Goal: Task Accomplishment & Management: Manage account settings

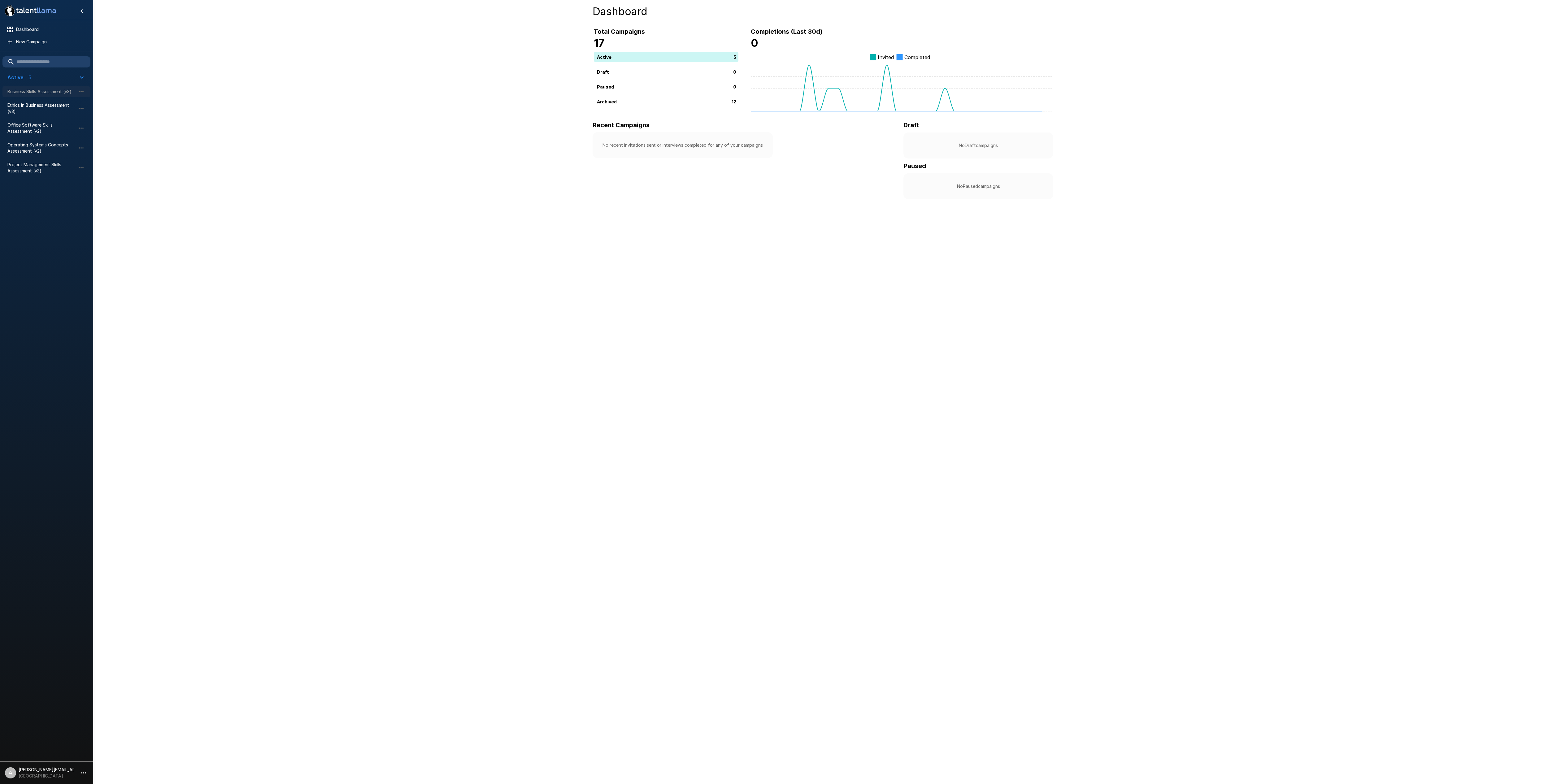
click at [44, 90] on span "Business Skills Assessment (v3)" at bounding box center [41, 92] width 68 height 6
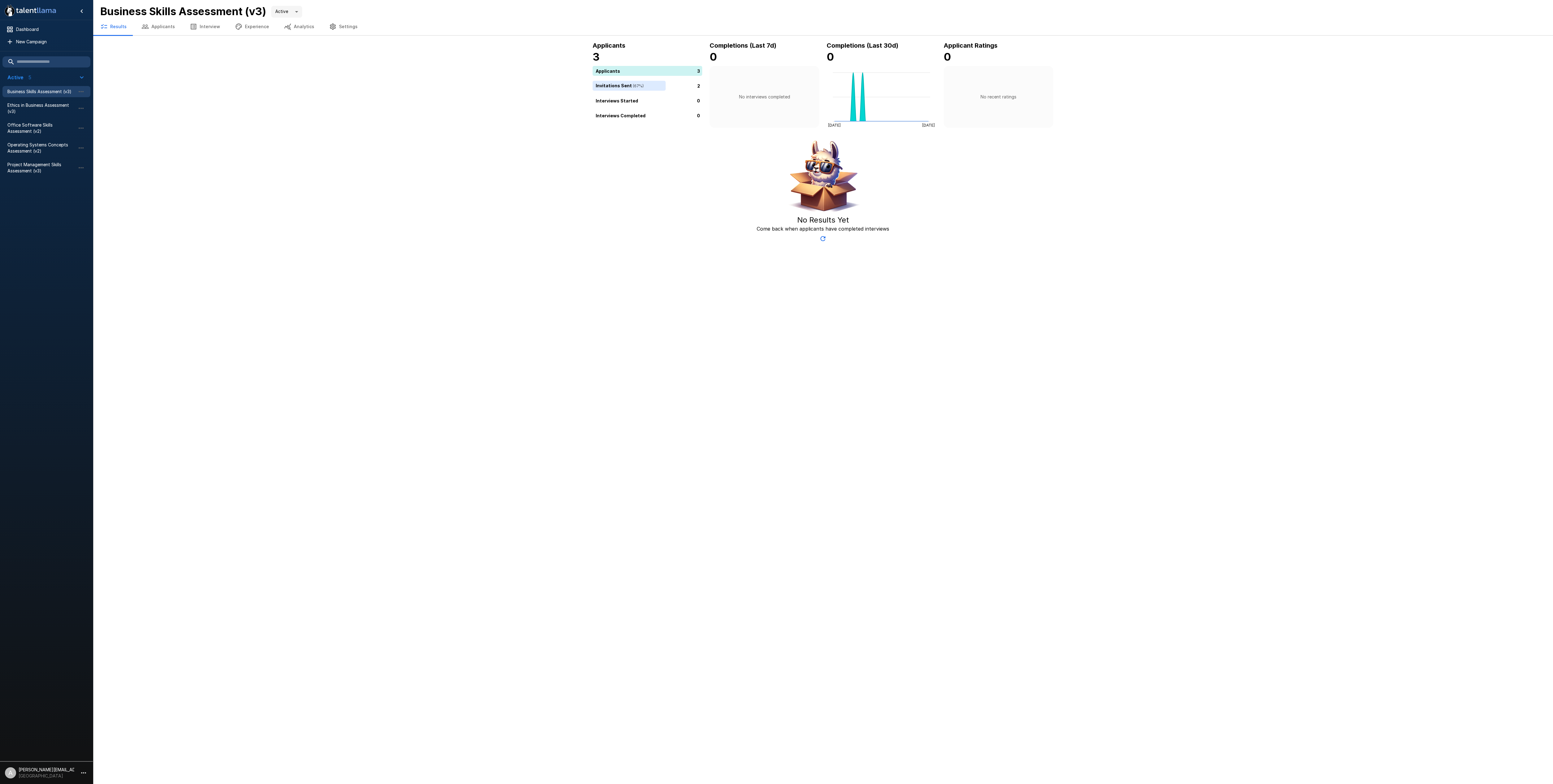
click at [167, 28] on button "Applicants" at bounding box center [158, 27] width 48 height 17
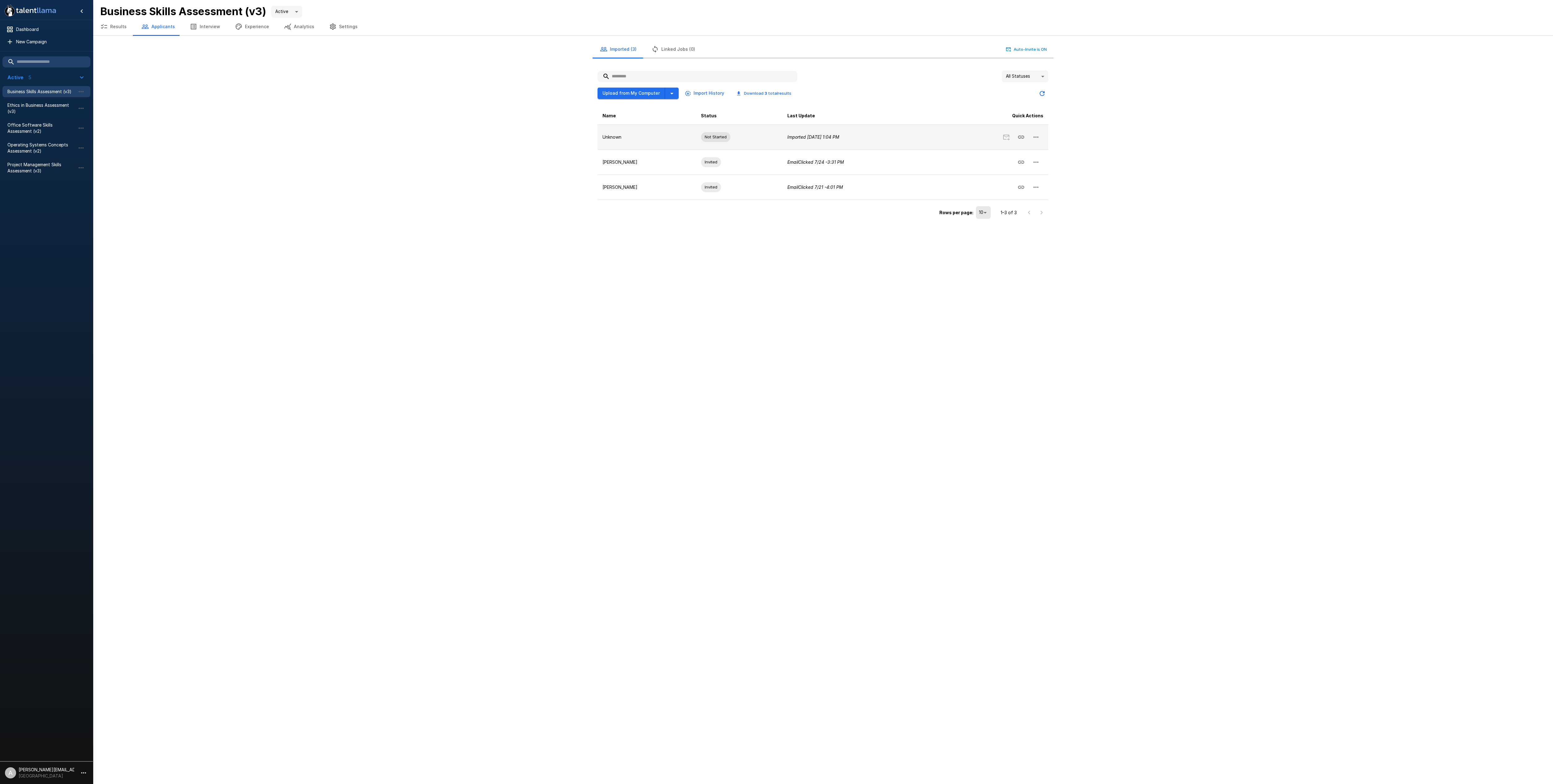
click at [1040, 136] on icon "button" at bounding box center [1036, 137] width 7 height 7
click at [1013, 120] on span "Edit Applicant" at bounding box center [1005, 120] width 40 height 7
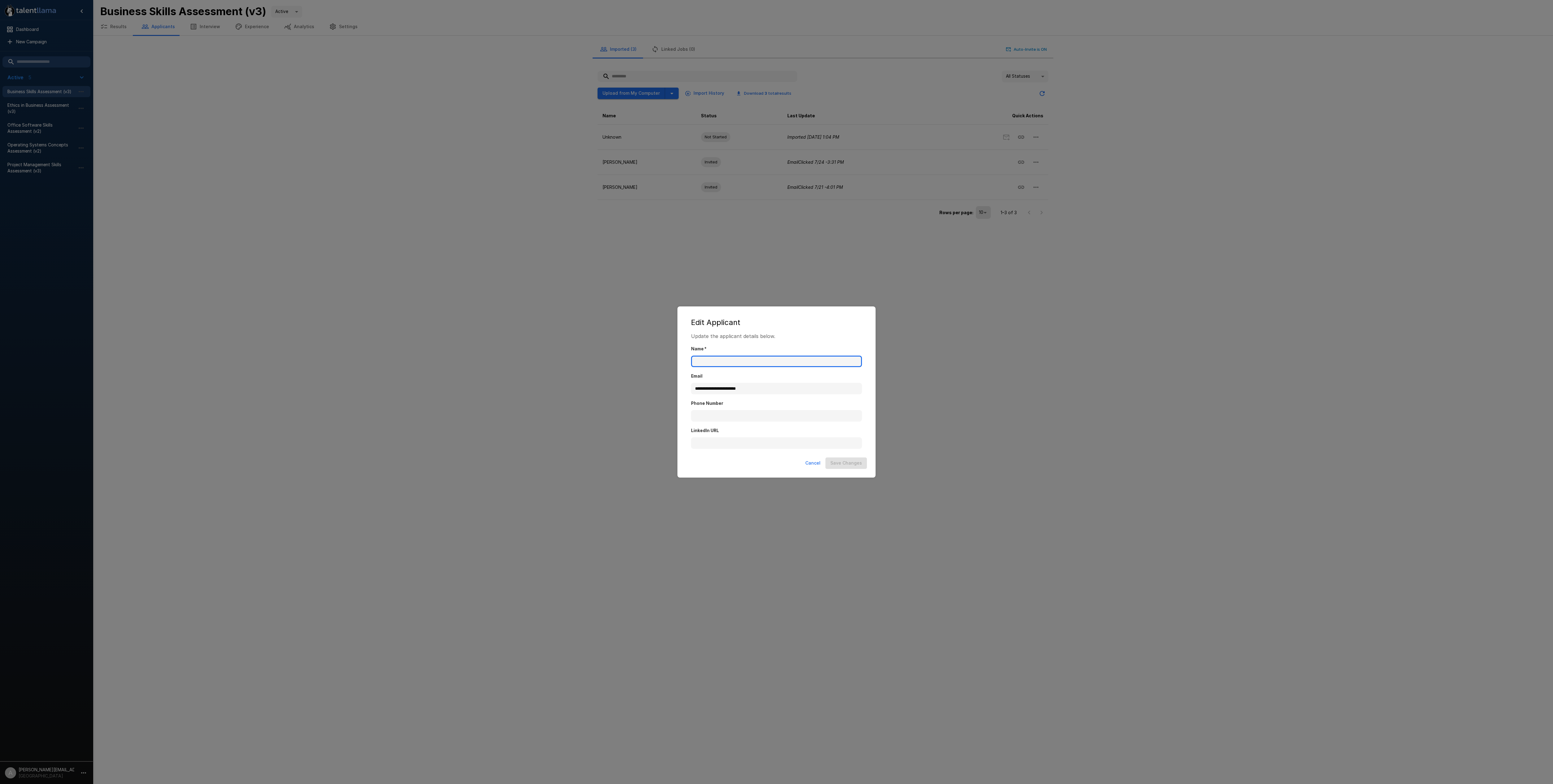
click at [775, 361] on input "Name   *" at bounding box center [776, 362] width 171 height 12
type input "*"
type input "**********"
click at [848, 463] on button "Save Changes" at bounding box center [846, 463] width 42 height 11
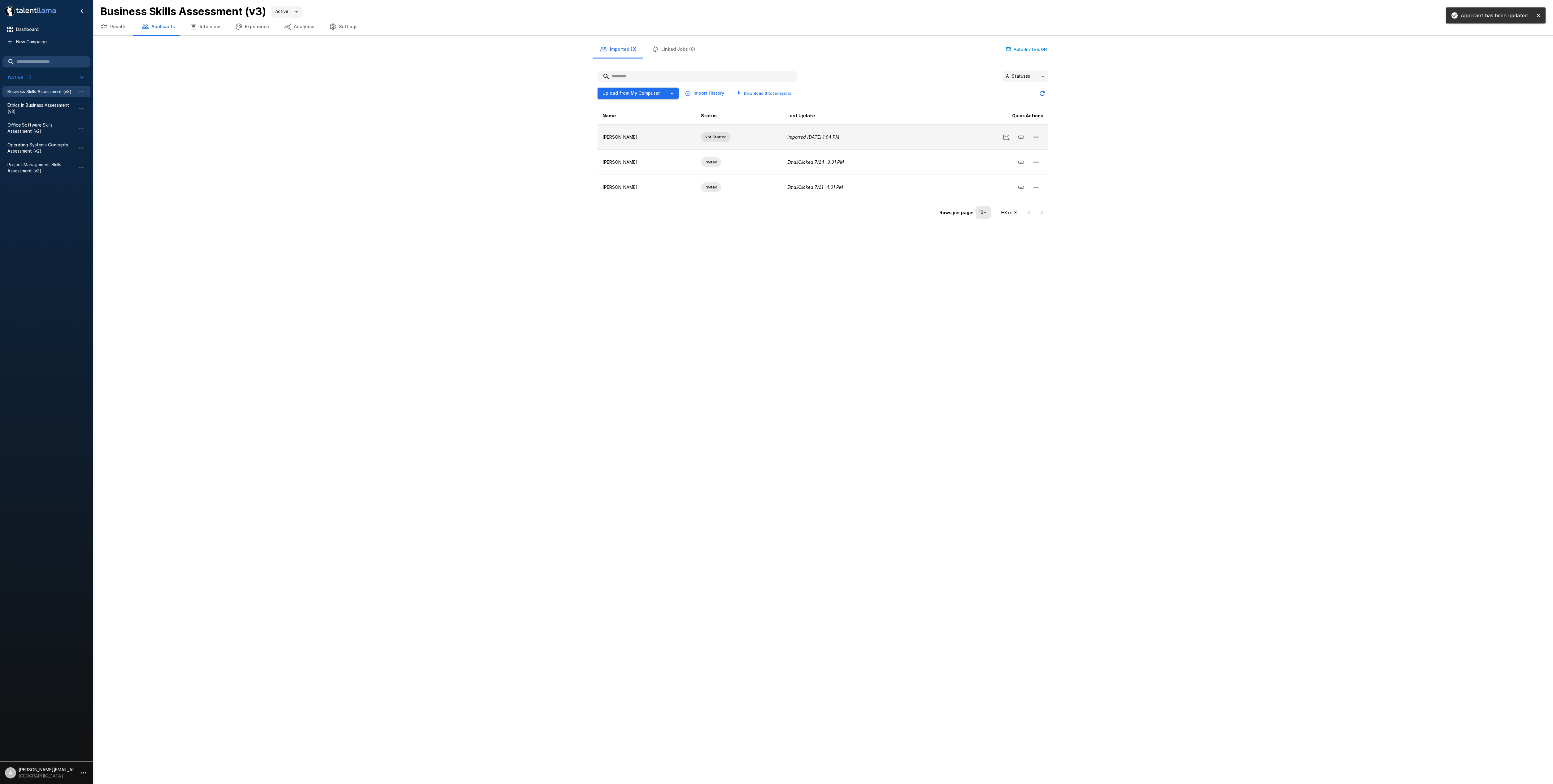
click at [624, 131] on td "Gabriela Diller" at bounding box center [646, 137] width 98 height 25
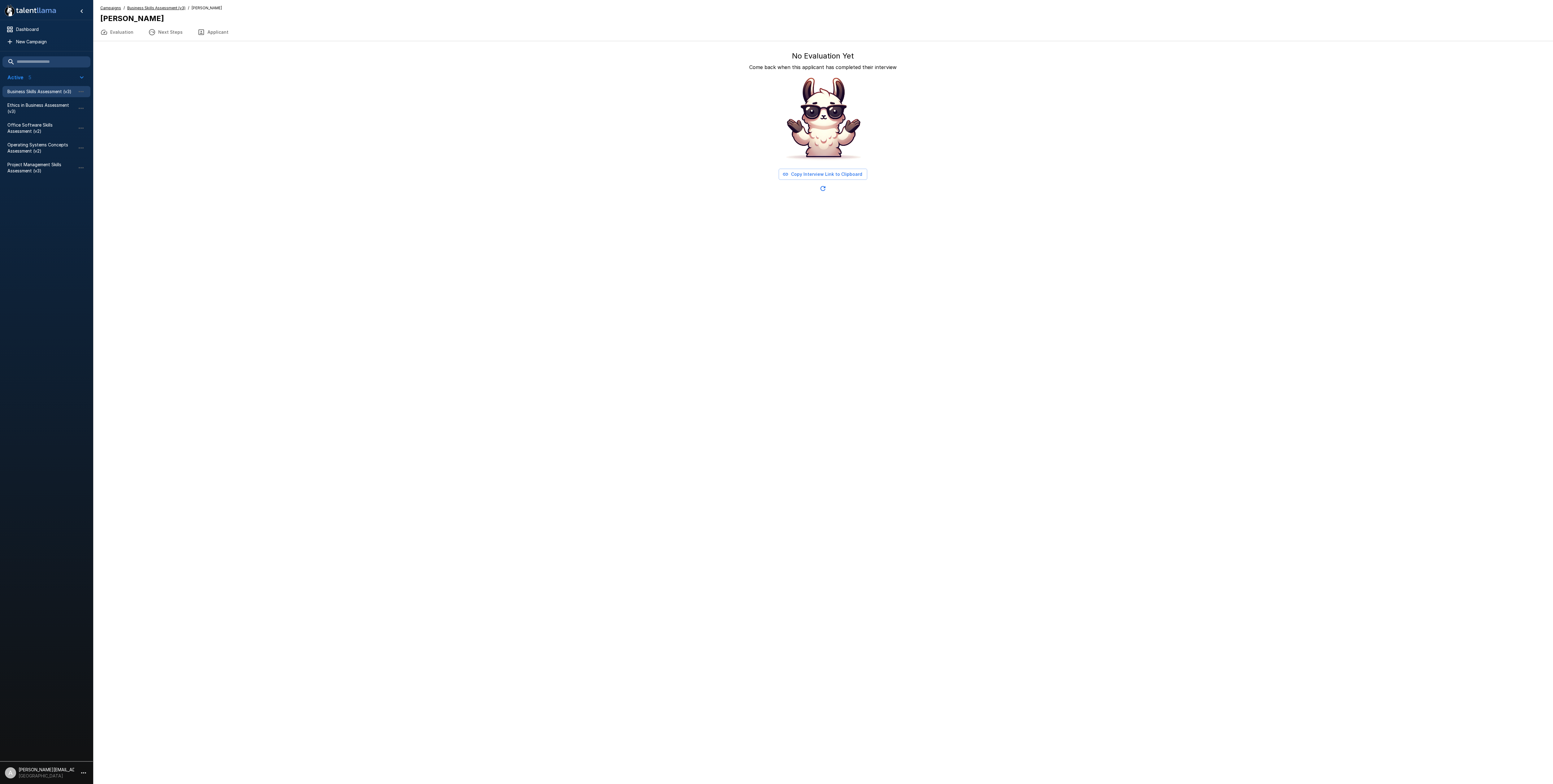
click at [854, 176] on button "Copy Interview Link to Clipboard" at bounding box center [823, 174] width 89 height 11
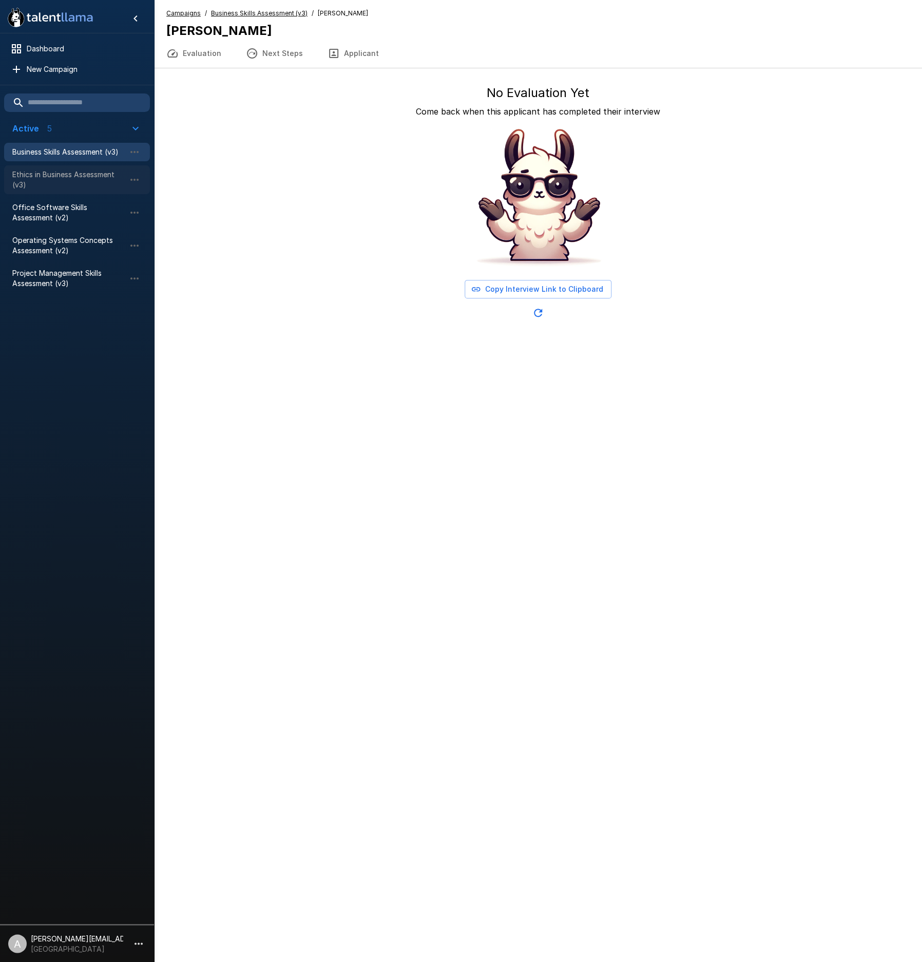
click at [80, 176] on span "Ethics in Business Assessment (v3)" at bounding box center [68, 179] width 113 height 21
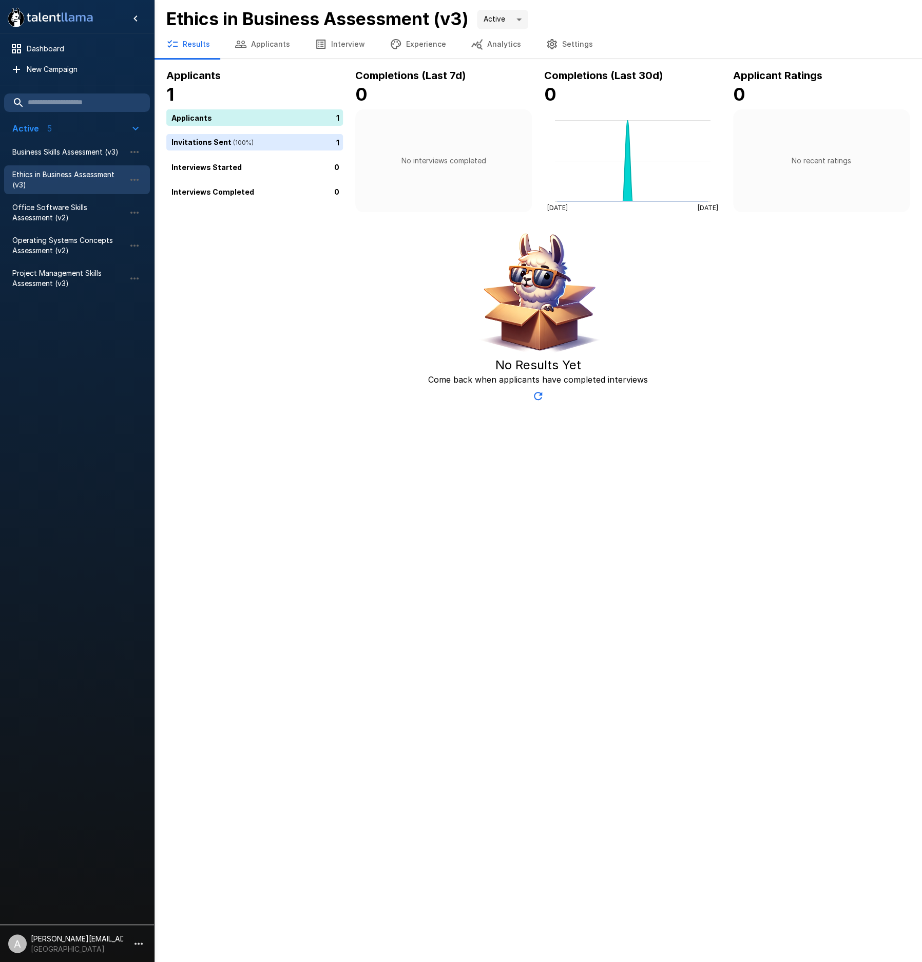
click at [253, 39] on button "Applicants" at bounding box center [262, 44] width 80 height 29
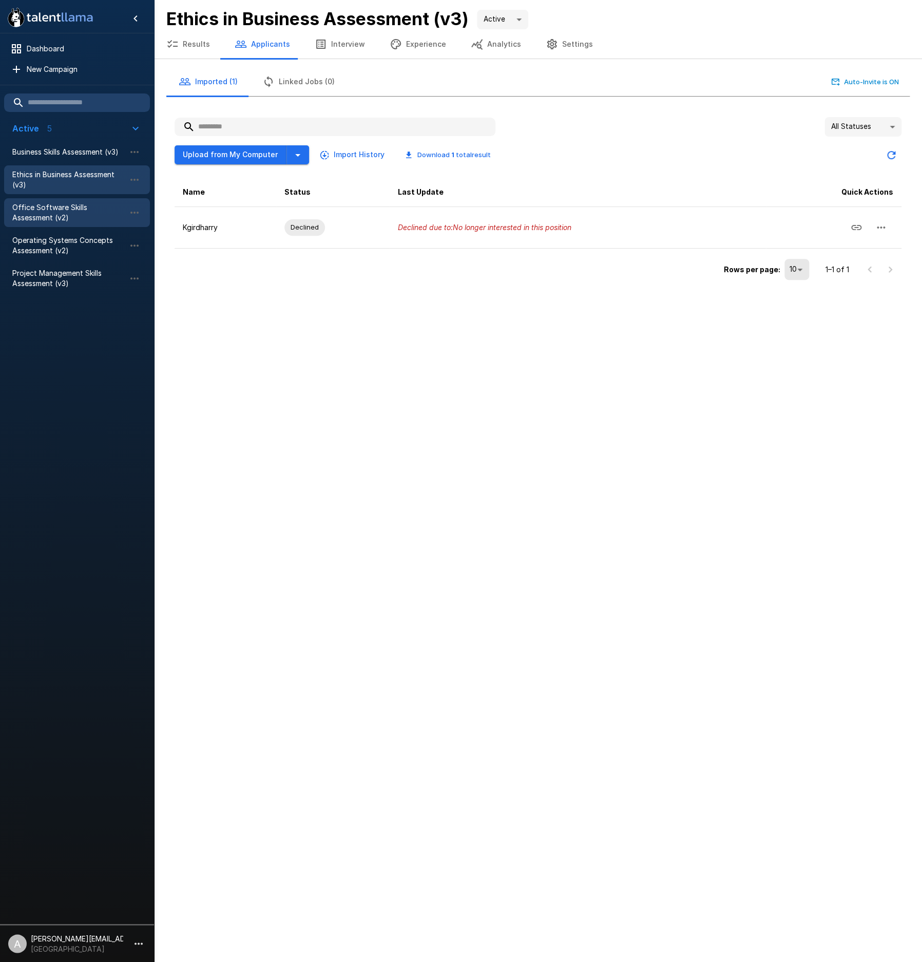
click at [64, 207] on span "Office Software Skills Assessment (v2)" at bounding box center [68, 212] width 113 height 21
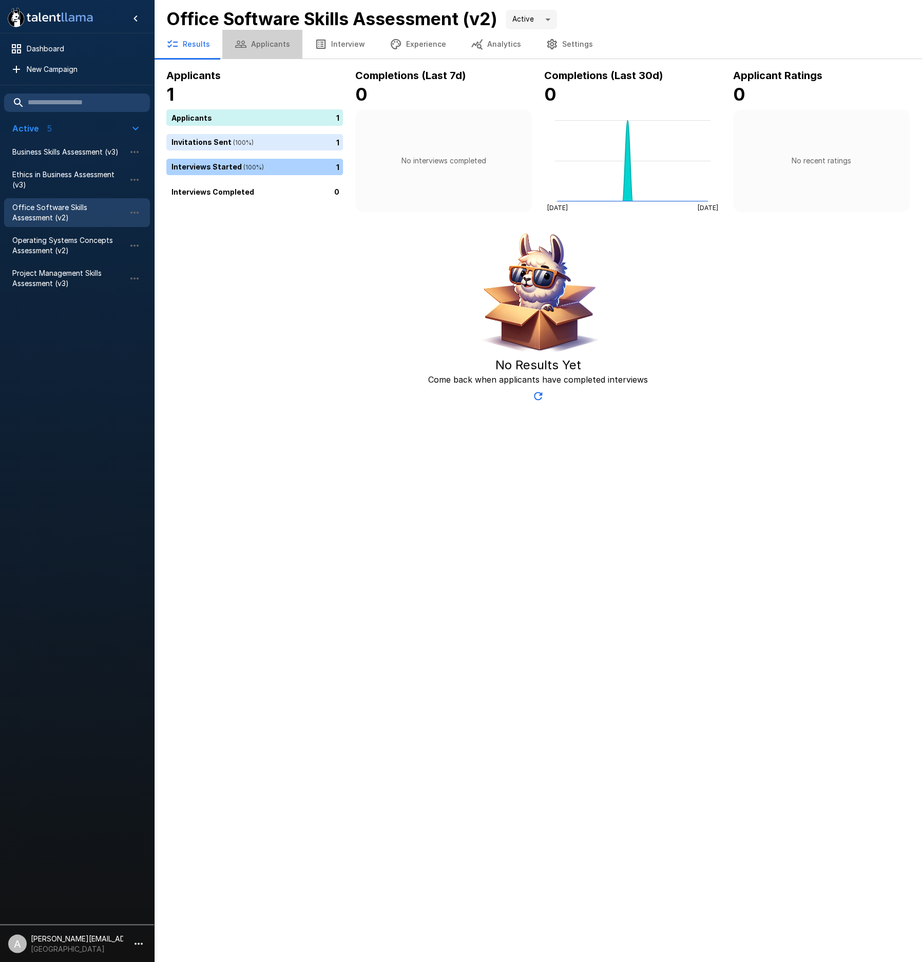
click at [261, 44] on button "Applicants" at bounding box center [262, 44] width 80 height 29
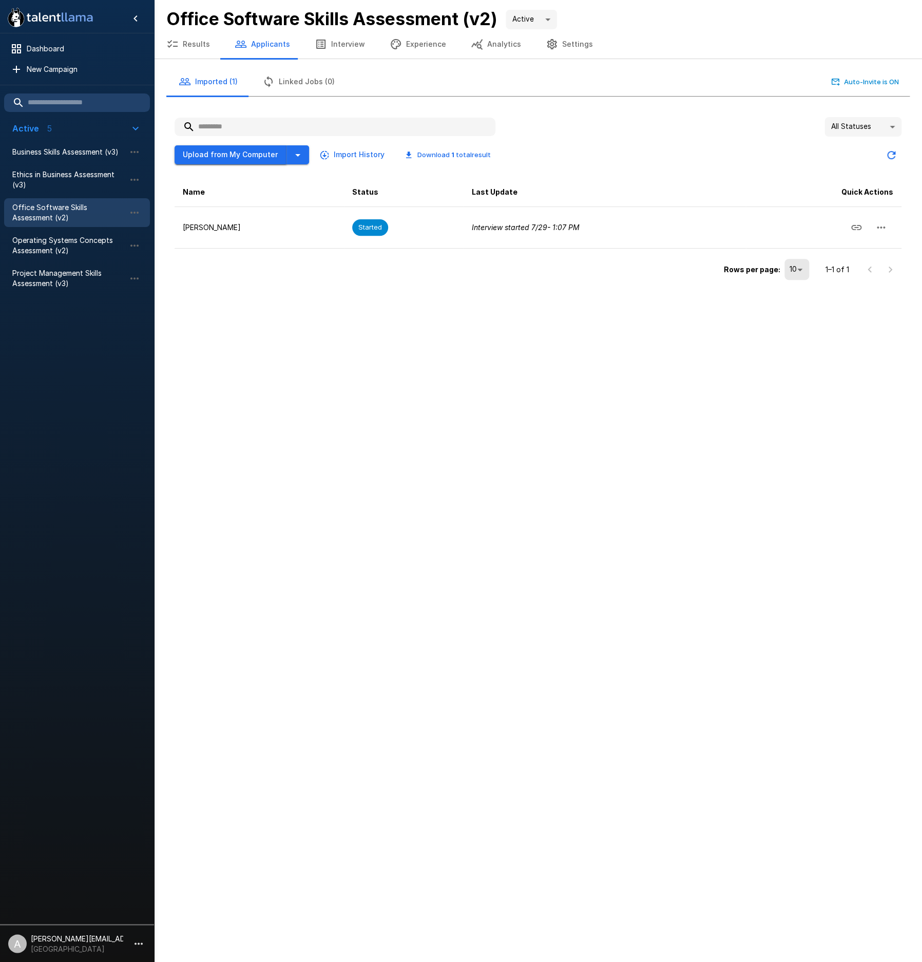
click at [261, 154] on button "Upload from My Computer" at bounding box center [231, 154] width 112 height 19
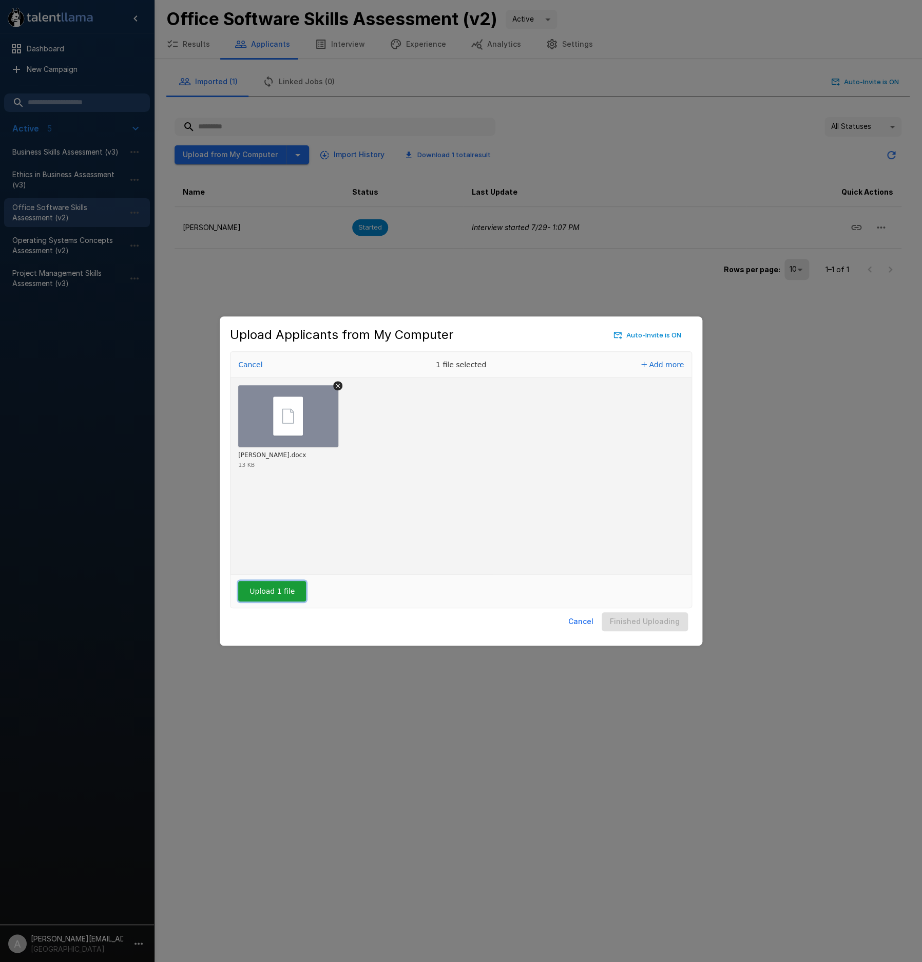
click at [266, 592] on button "Upload 1 file" at bounding box center [272, 591] width 68 height 21
click at [660, 623] on button "Finished Uploading" at bounding box center [645, 621] width 86 height 19
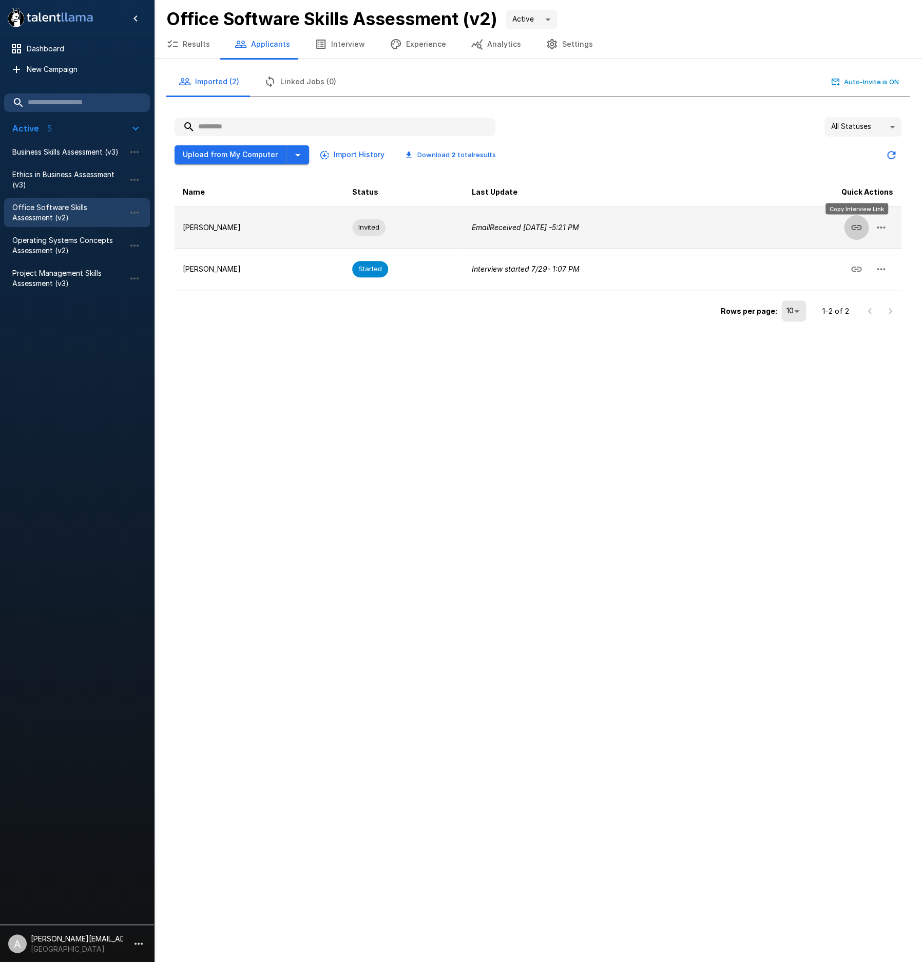
click at [854, 226] on icon "Copy Interview Link" at bounding box center [856, 227] width 12 height 12
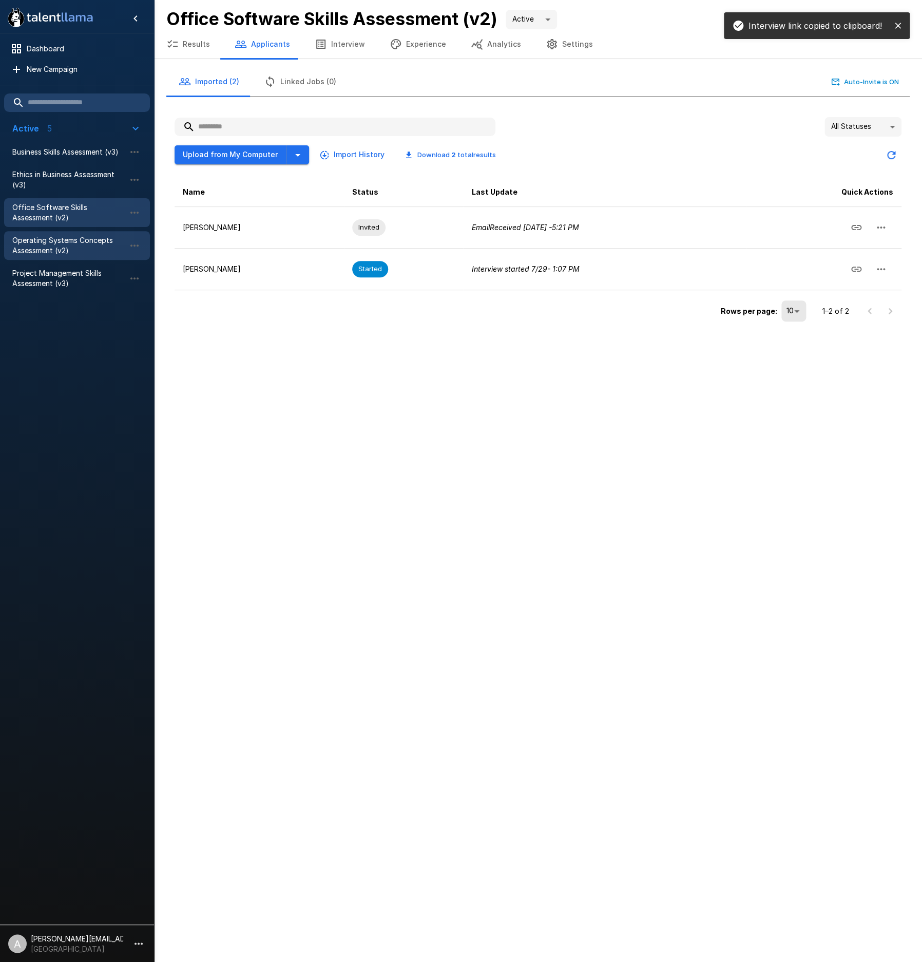
click at [59, 244] on span "Operating Systems Concepts Assessment (v2)" at bounding box center [68, 245] width 113 height 21
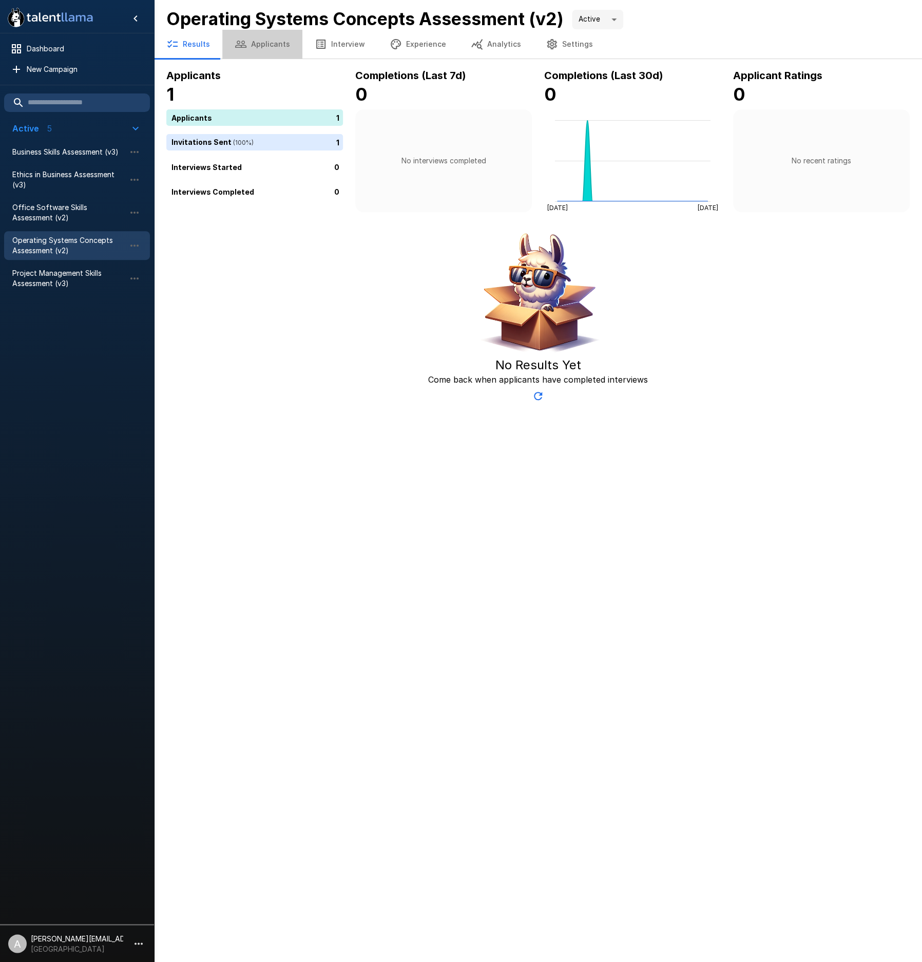
click at [264, 46] on button "Applicants" at bounding box center [262, 44] width 80 height 29
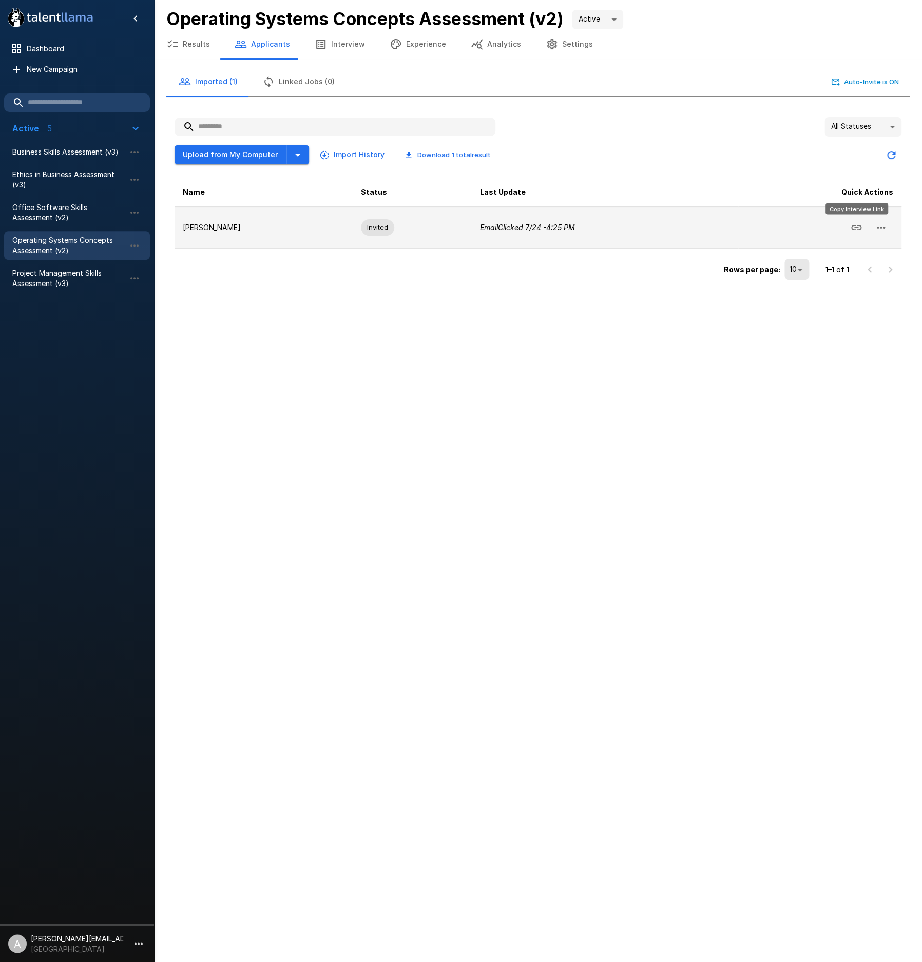
click at [858, 228] on icon "Copy Interview Link" at bounding box center [856, 227] width 12 height 12
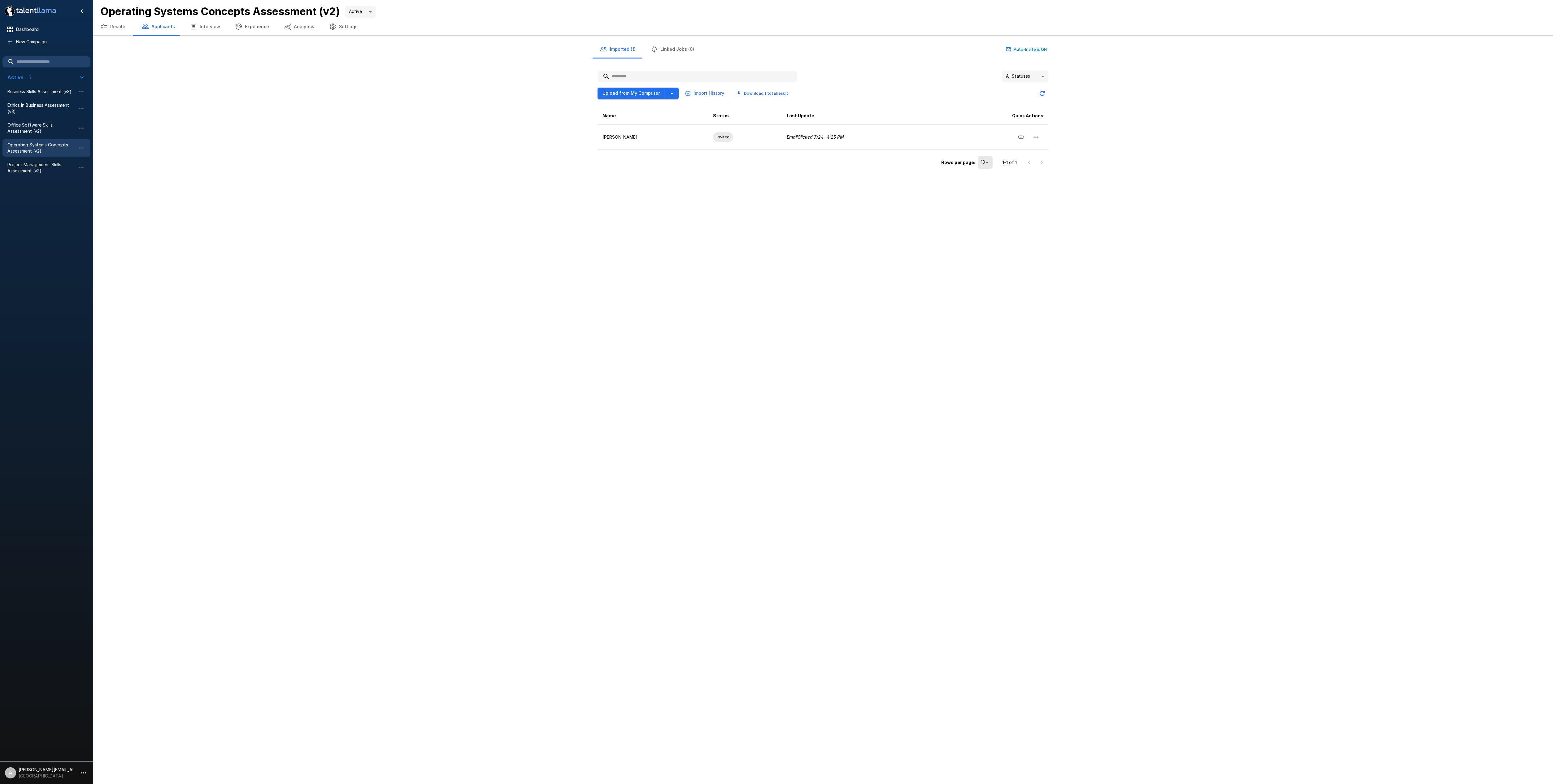
drag, startPoint x: 1516, startPoint y: 781, endPoint x: 1082, endPoint y: 632, distance: 458.9
click at [1110, 686] on div ".st0{fill:#FFFFFF;} .st1{fill:#76a4ed;} Dashboard New Campaign Active 5 Busines…" at bounding box center [776, 392] width 1553 height 784
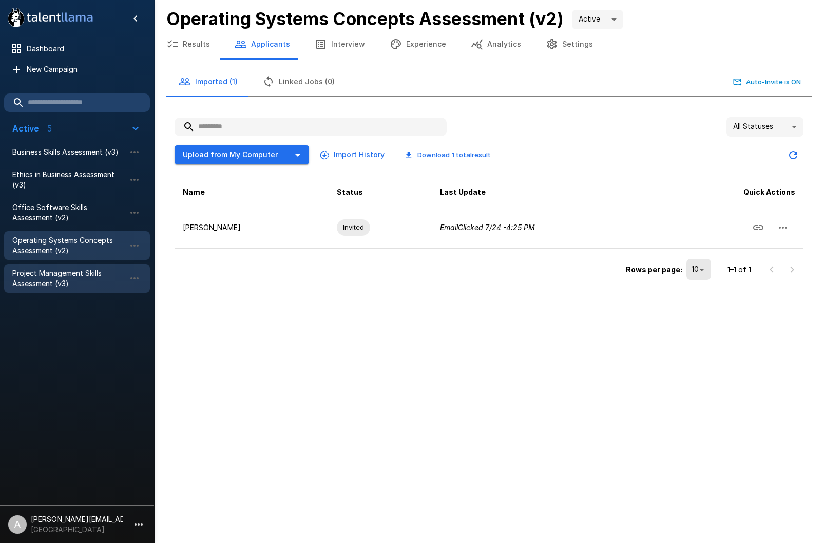
click at [78, 277] on span "Project Management Skills Assessment (v3)" at bounding box center [68, 278] width 113 height 21
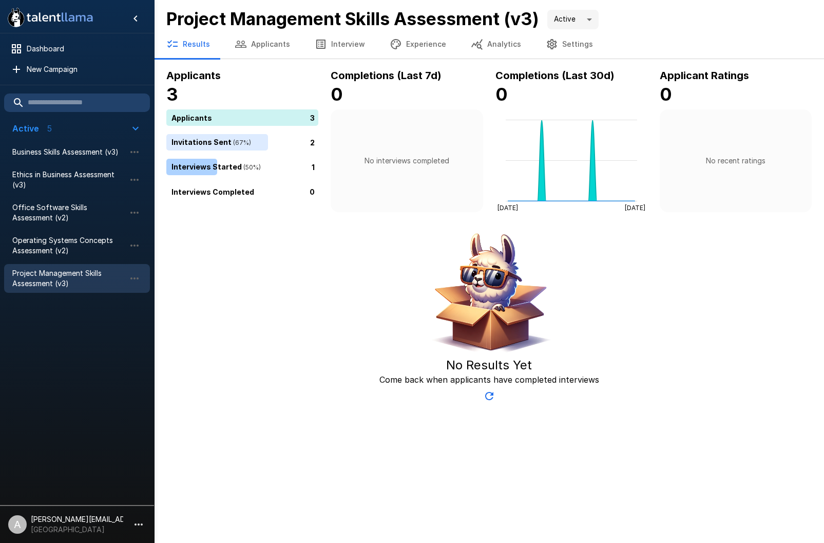
click at [271, 42] on button "Applicants" at bounding box center [262, 44] width 80 height 29
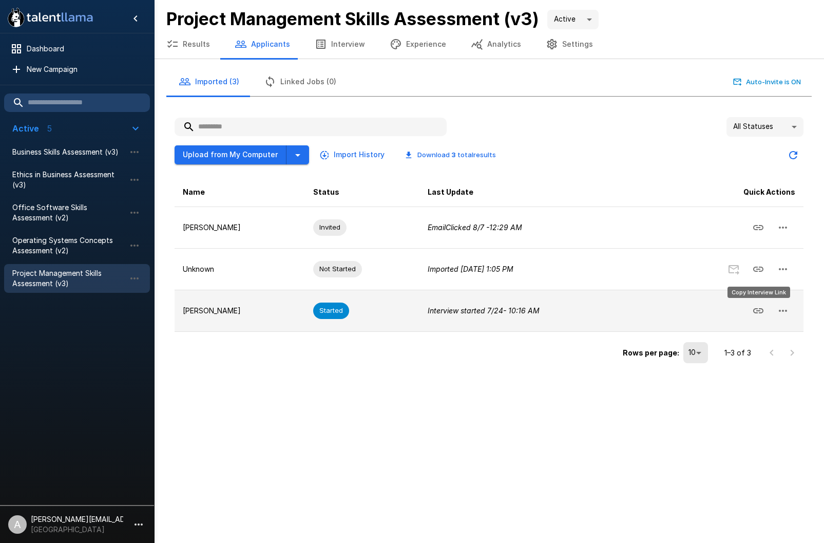
click at [756, 309] on icon "Copy Interview Link" at bounding box center [758, 311] width 12 height 12
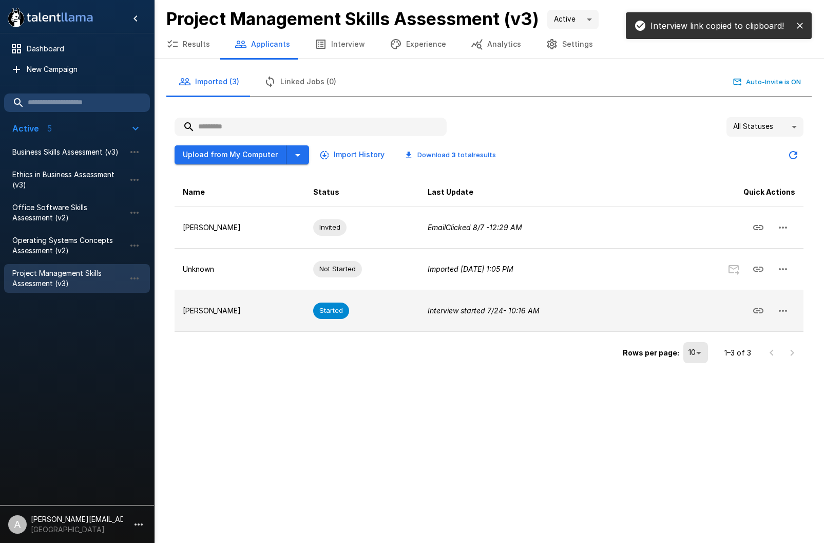
click at [232, 313] on p "Samuel Charles" at bounding box center [240, 311] width 114 height 10
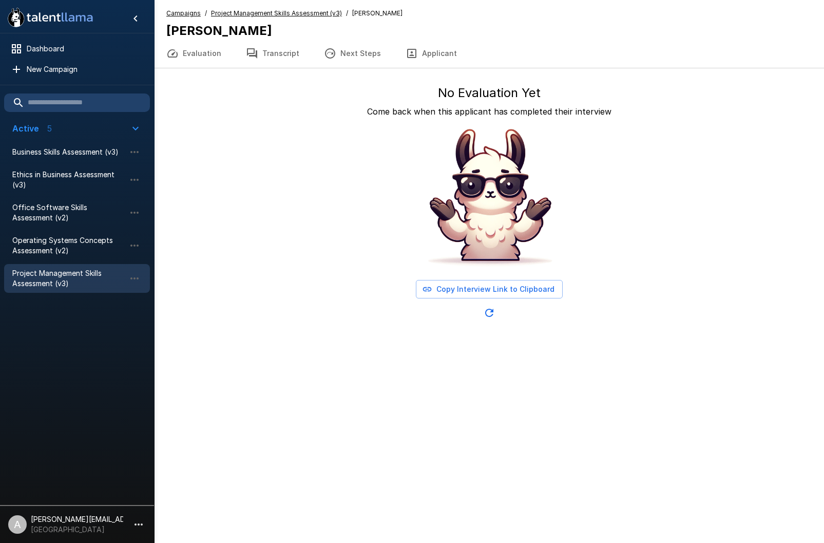
click at [498, 288] on button "Copy Interview Link to Clipboard" at bounding box center [489, 289] width 147 height 19
click at [257, 18] on span "Project Management Skills Assessment (v3)" at bounding box center [276, 13] width 131 height 10
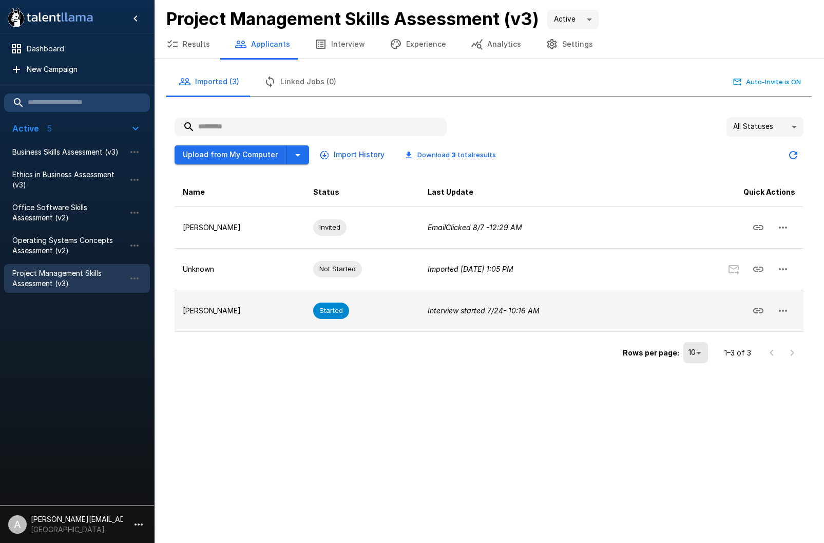
click at [788, 312] on icon "button" at bounding box center [783, 311] width 12 height 12
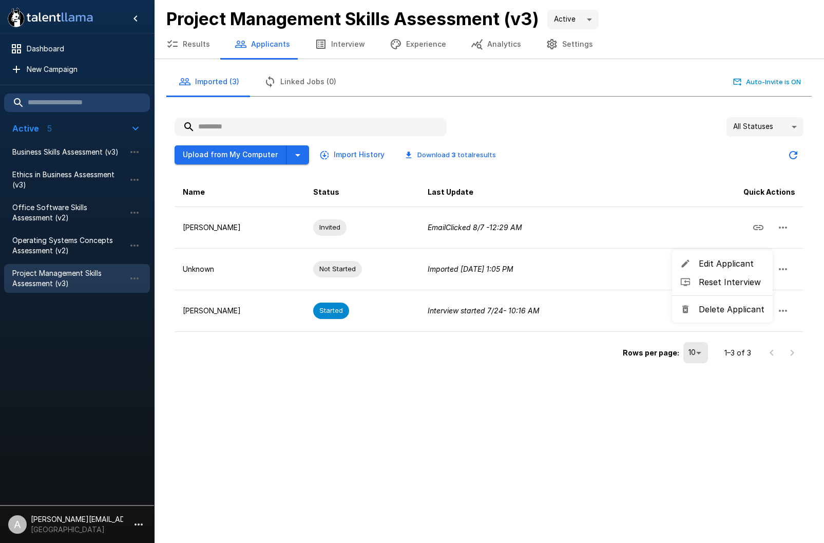
click at [528, 449] on div at bounding box center [412, 271] width 824 height 543
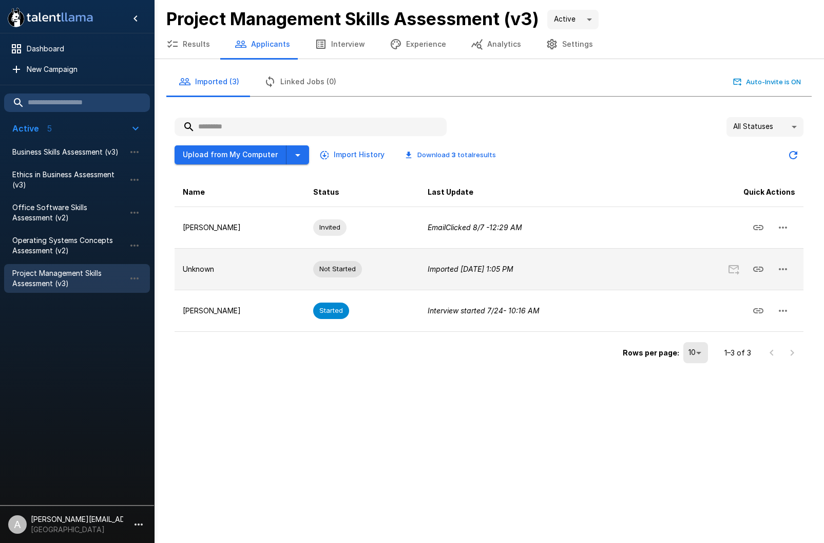
click at [788, 269] on icon "button" at bounding box center [783, 269] width 12 height 12
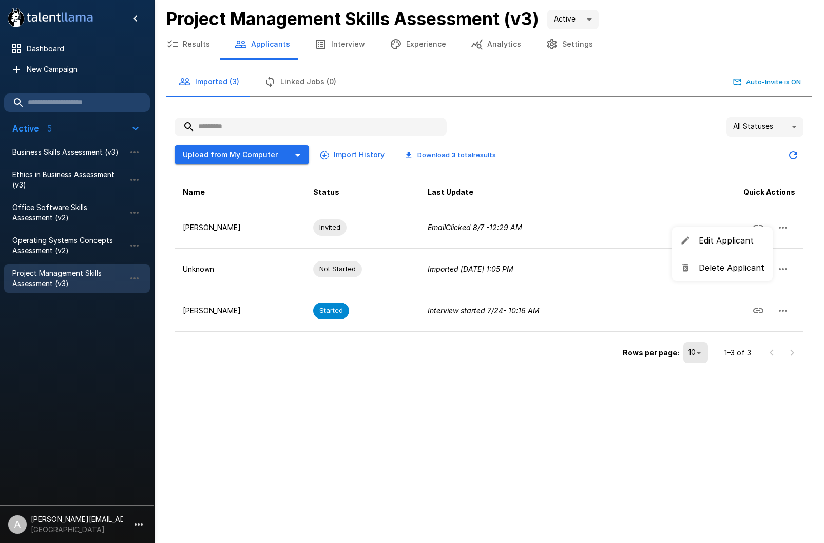
click at [746, 247] on li "Edit Applicant" at bounding box center [722, 240] width 101 height 18
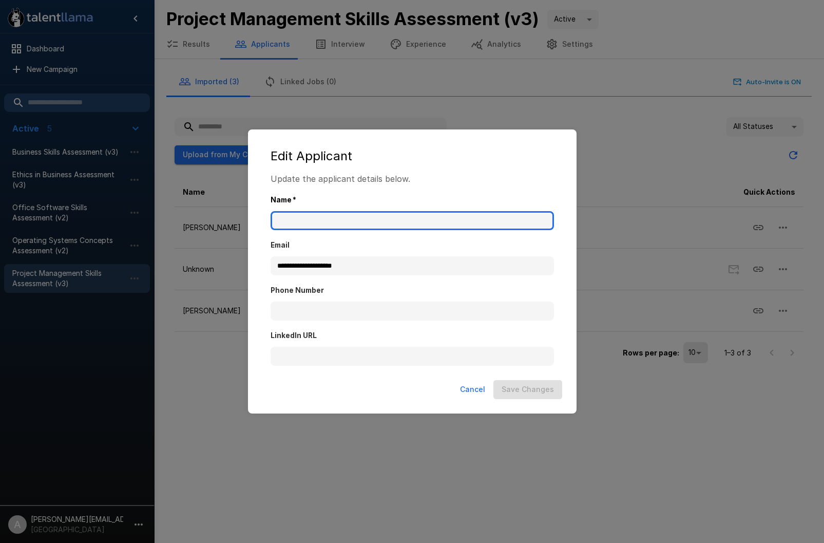
click at [378, 223] on input "Name   *" at bounding box center [412, 221] width 283 height 20
type input "**********"
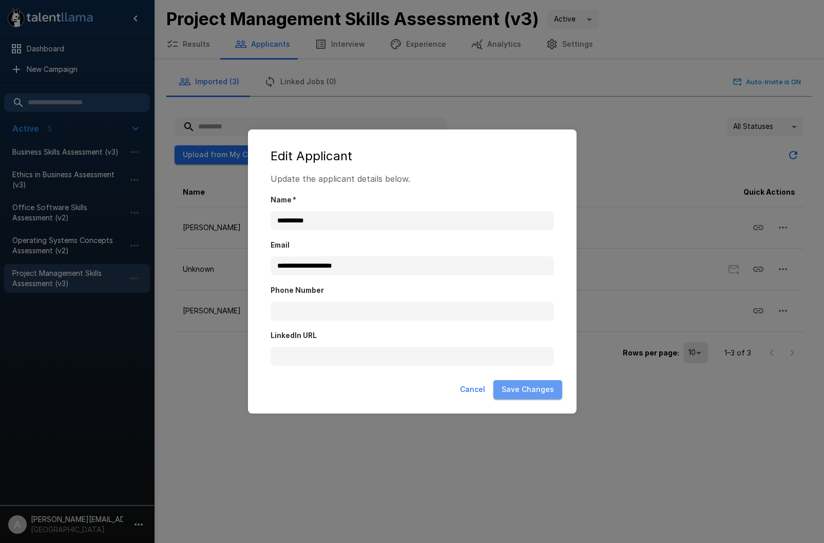
click at [534, 386] on button "Save Changes" at bounding box center [528, 389] width 69 height 19
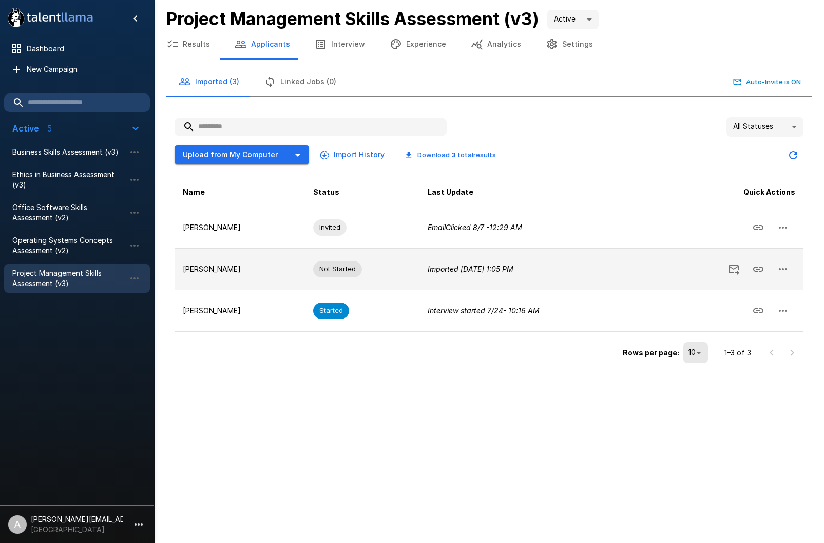
click at [790, 270] on button "button" at bounding box center [783, 269] width 25 height 25
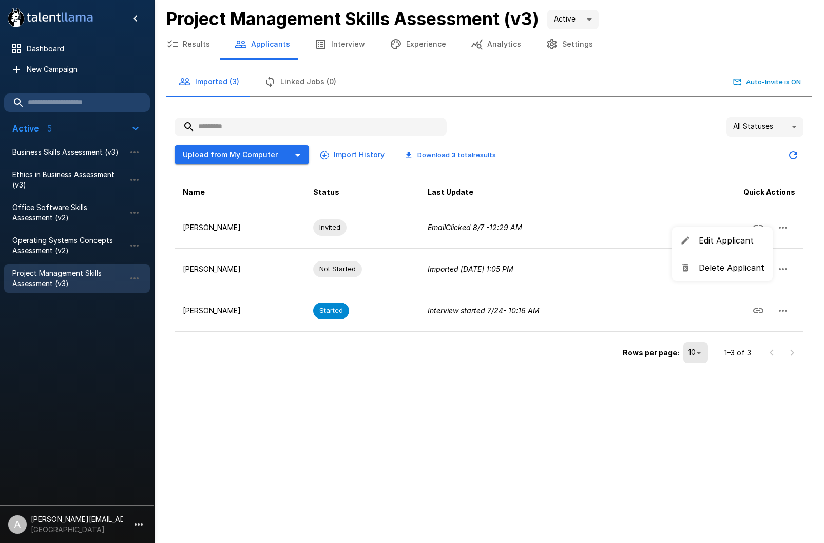
click at [790, 270] on div at bounding box center [412, 271] width 824 height 543
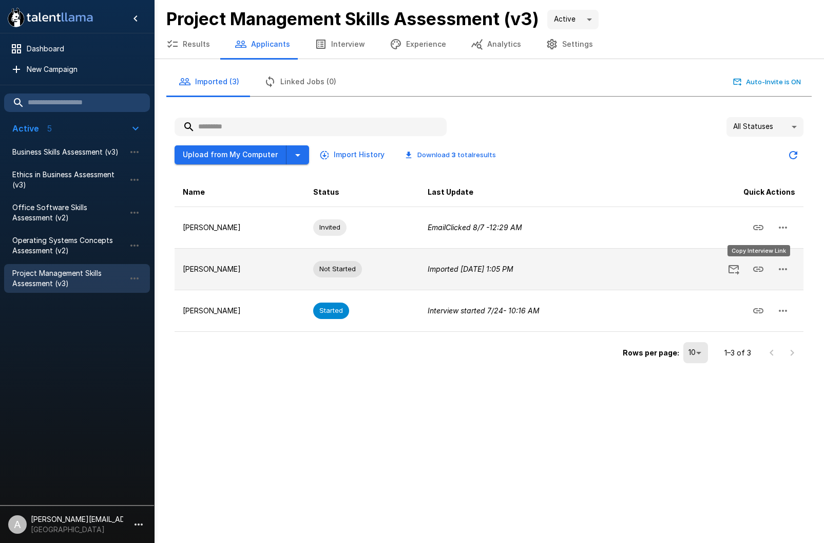
click at [759, 270] on icon "Copy Interview Link" at bounding box center [758, 269] width 12 height 12
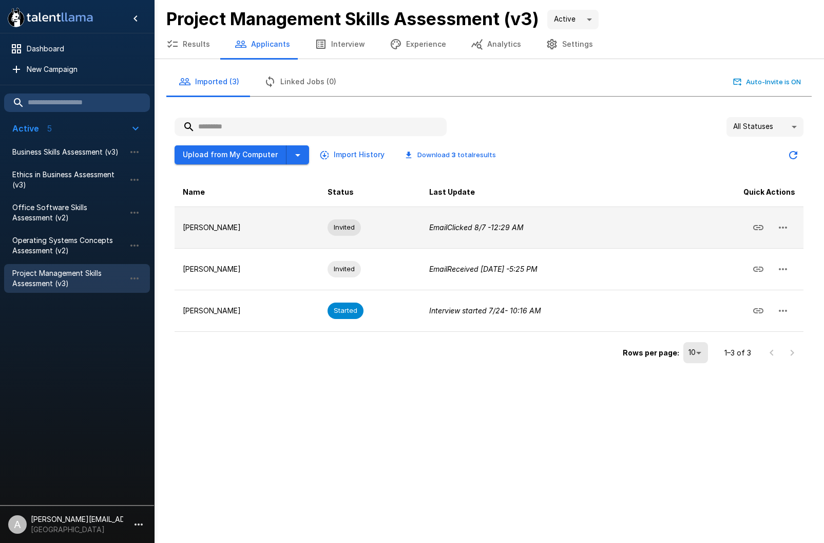
click at [205, 230] on p "Joe Griffin" at bounding box center [247, 227] width 128 height 10
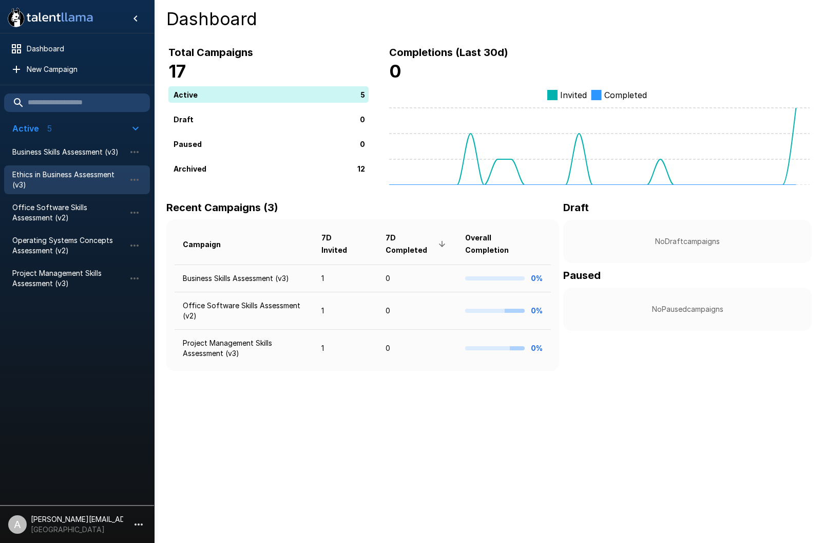
click at [50, 179] on span "Ethics in Business Assessment (v3)" at bounding box center [68, 179] width 113 height 21
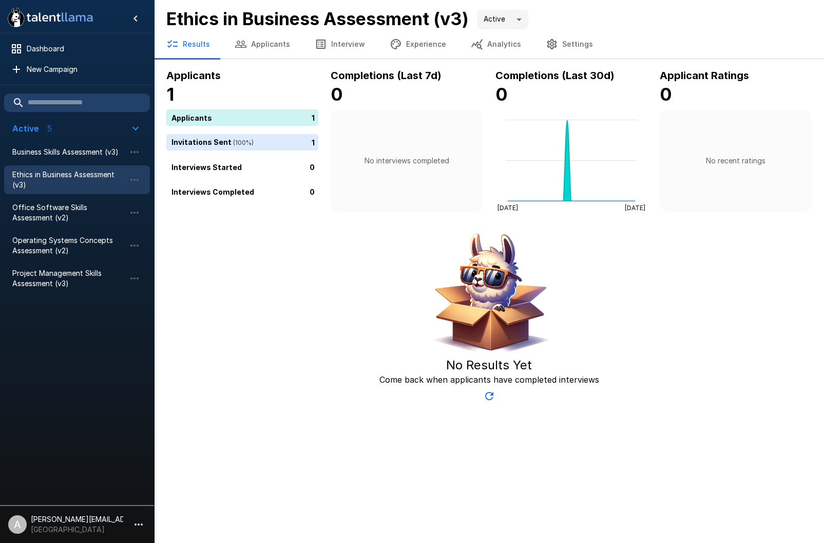
drag, startPoint x: 260, startPoint y: 42, endPoint x: 262, endPoint y: 57, distance: 15.0
click at [260, 42] on button "Applicants" at bounding box center [262, 44] width 80 height 29
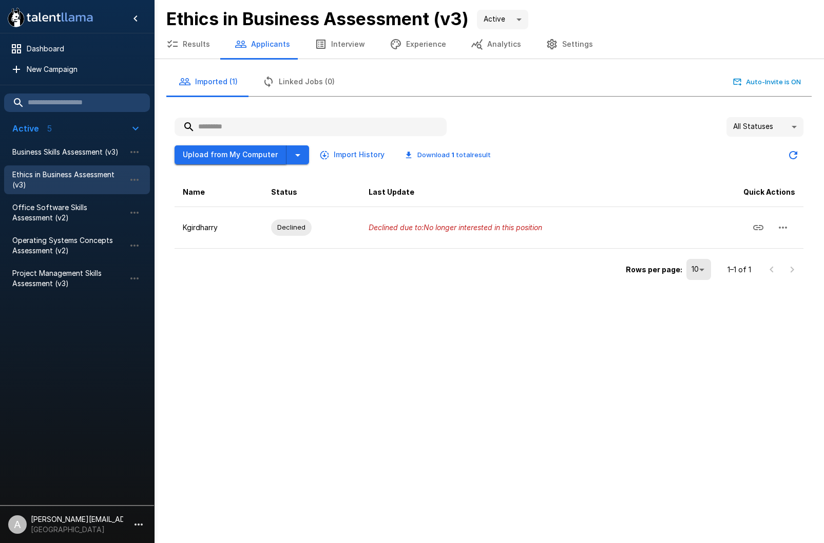
click at [261, 158] on button "Upload from My Computer" at bounding box center [231, 154] width 112 height 19
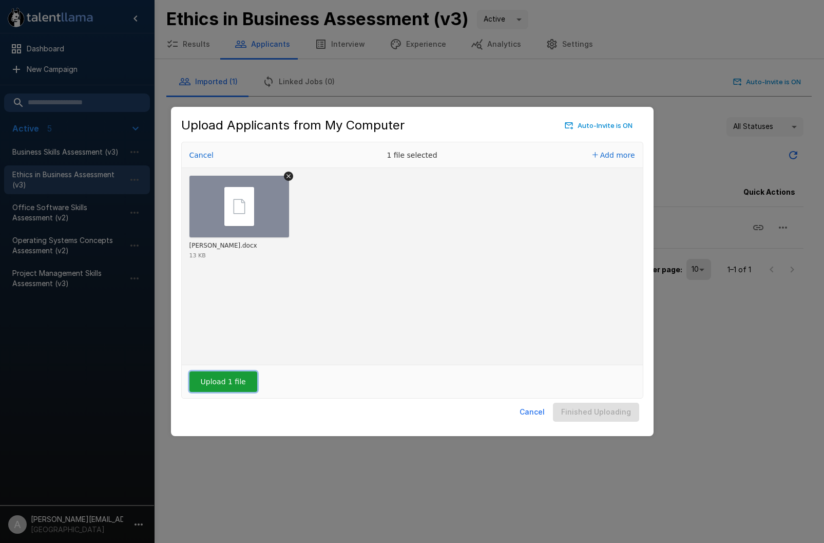
click at [221, 382] on button "Upload 1 file" at bounding box center [224, 381] width 68 height 21
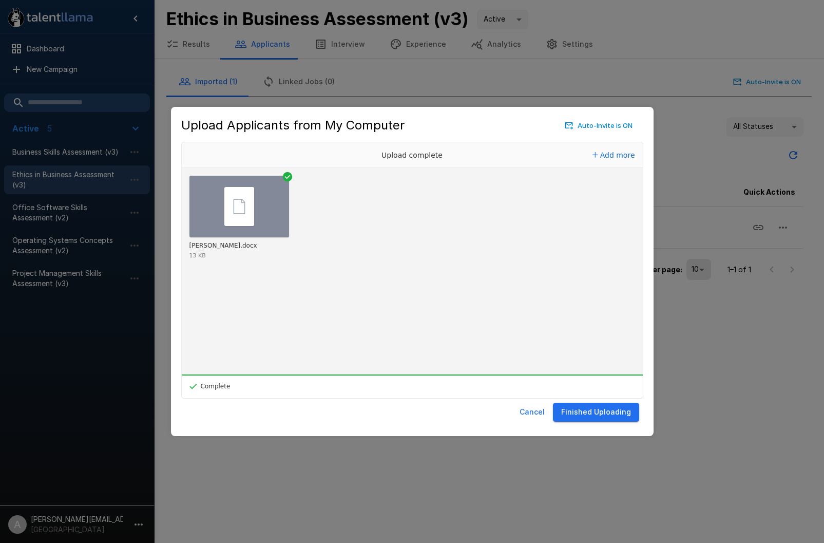
click at [618, 415] on button "Finished Uploading" at bounding box center [596, 412] width 86 height 19
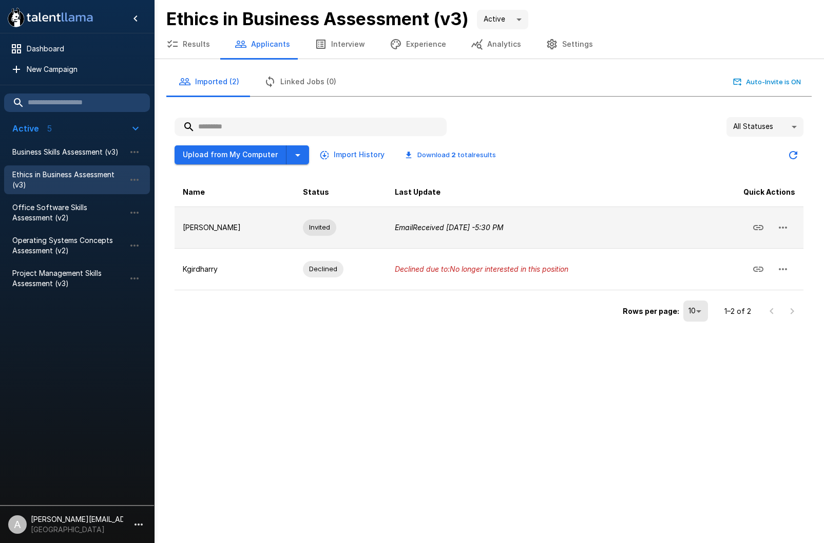
click at [780, 230] on icon "button" at bounding box center [783, 227] width 12 height 12
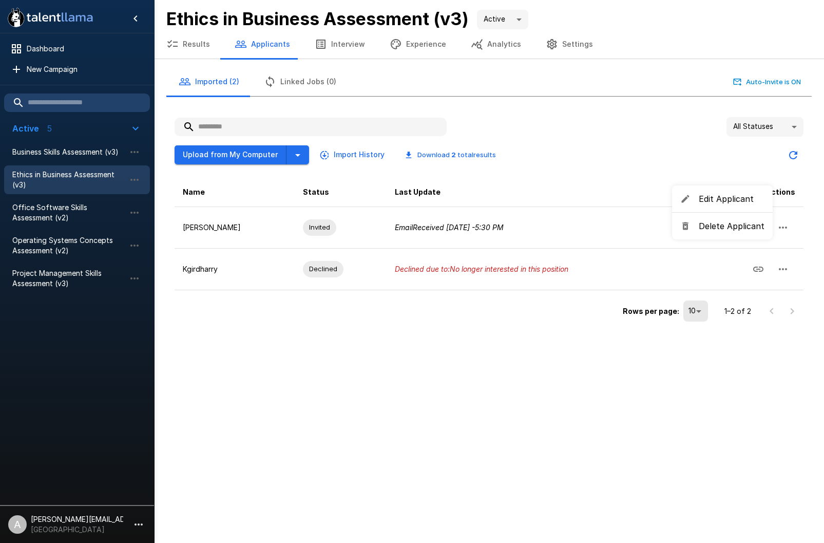
click at [780, 230] on div at bounding box center [412, 271] width 824 height 543
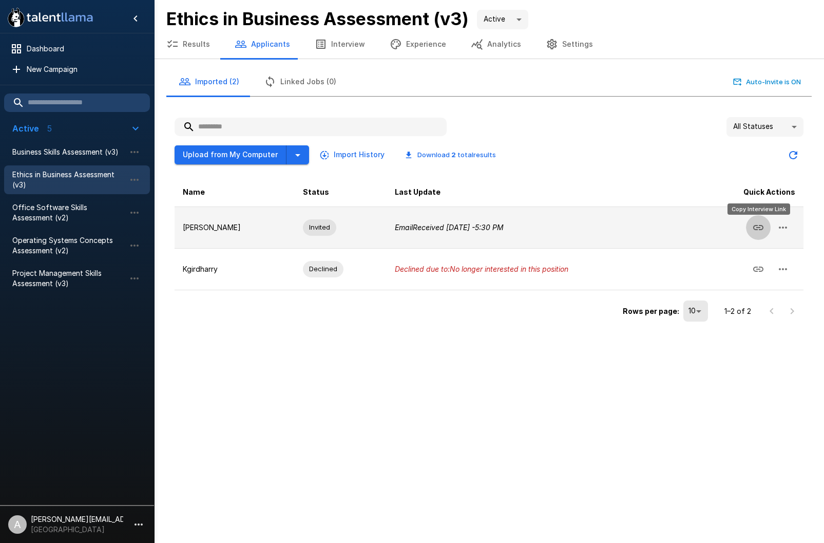
click at [759, 226] on icon "Copy Interview Link" at bounding box center [758, 227] width 12 height 12
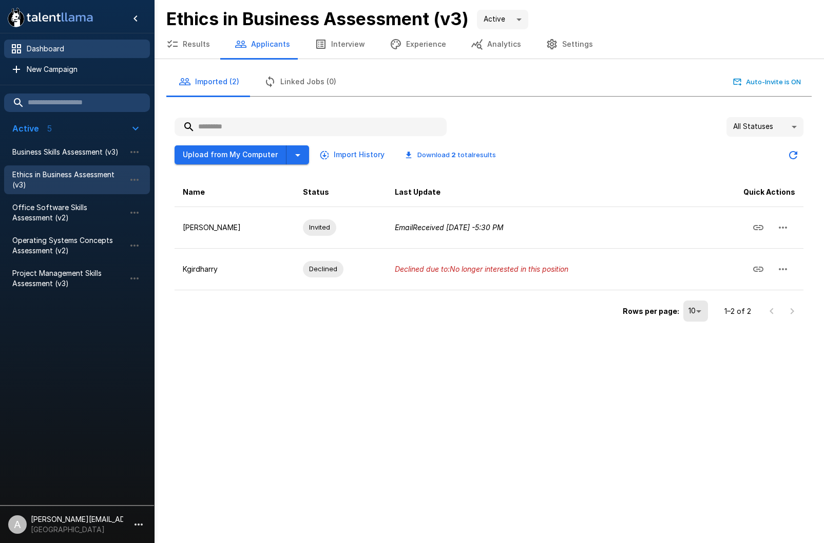
click at [35, 45] on span "Dashboard" at bounding box center [84, 49] width 115 height 10
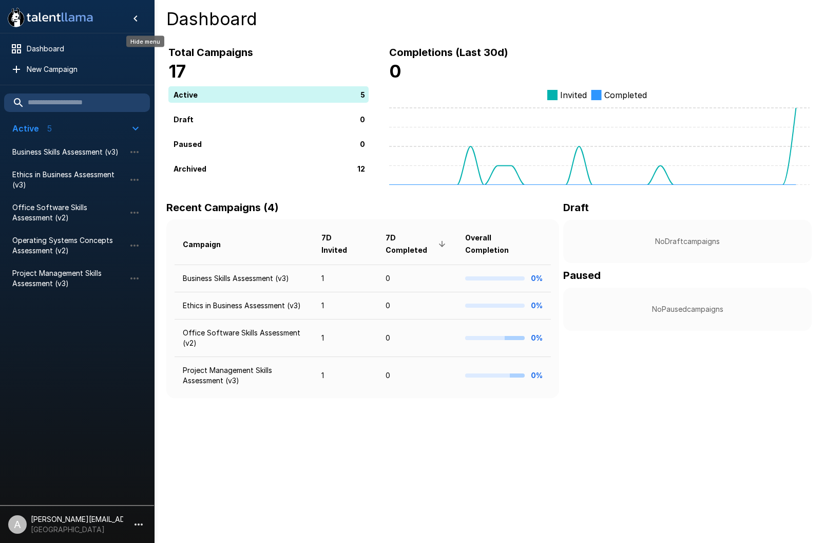
click at [133, 19] on icon "Hide menu" at bounding box center [135, 18] width 12 height 12
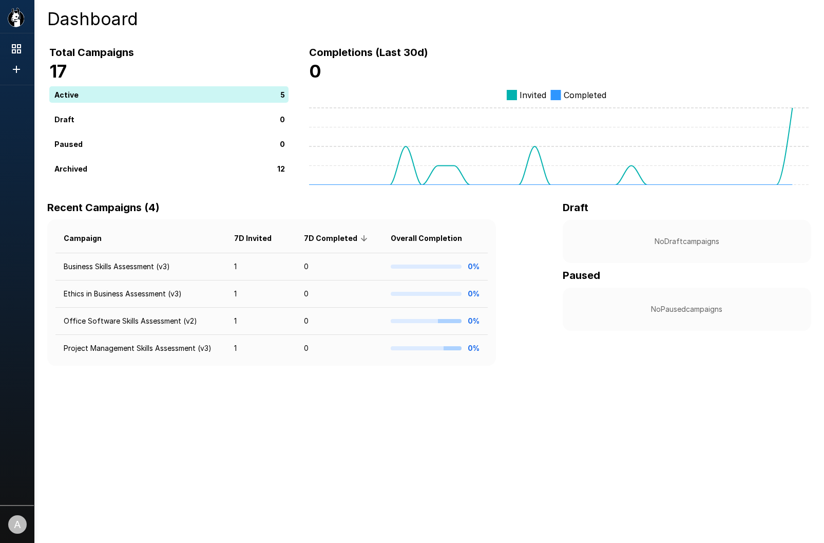
click at [749, 40] on div "Completions (Last 30d) 0 Invited Completed" at bounding box center [549, 104] width 520 height 161
click at [17, 528] on div "A" at bounding box center [17, 524] width 18 height 18
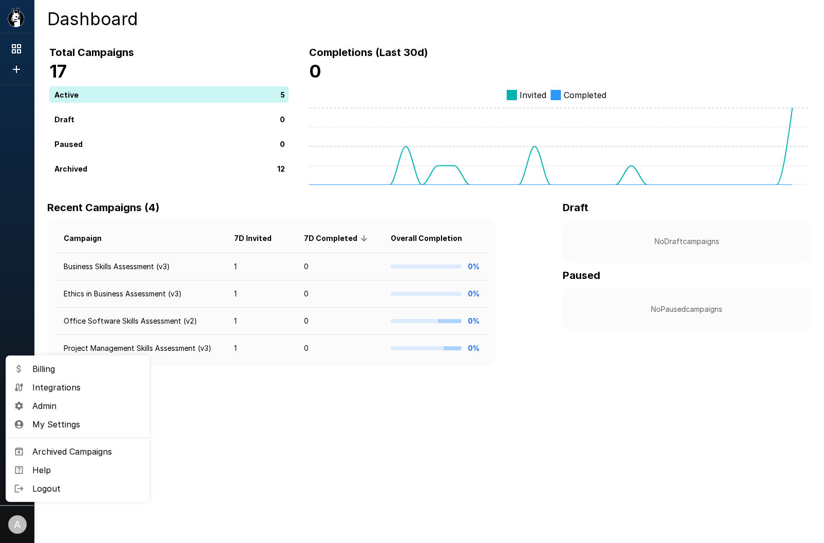
click at [33, 491] on span "Logout" at bounding box center [86, 488] width 109 height 12
